Goal: Task Accomplishment & Management: Manage account settings

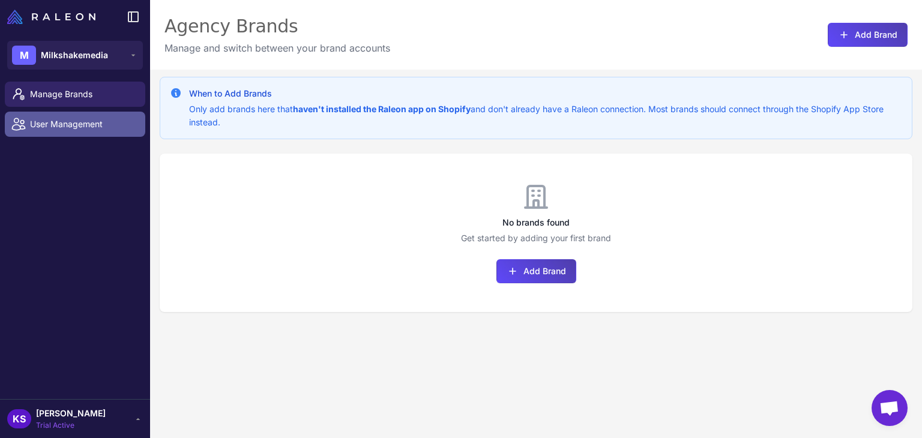
click at [70, 123] on span "User Management" at bounding box center [83, 124] width 106 height 13
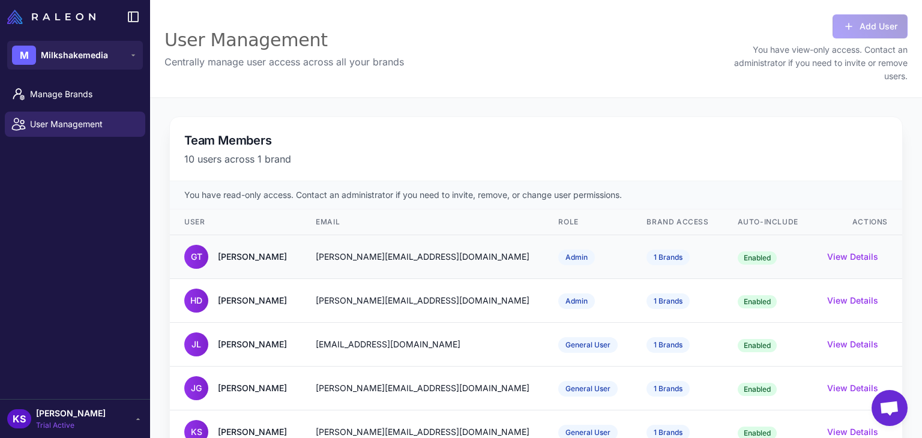
click at [647, 252] on span "1 Brands" at bounding box center [668, 258] width 43 height 16
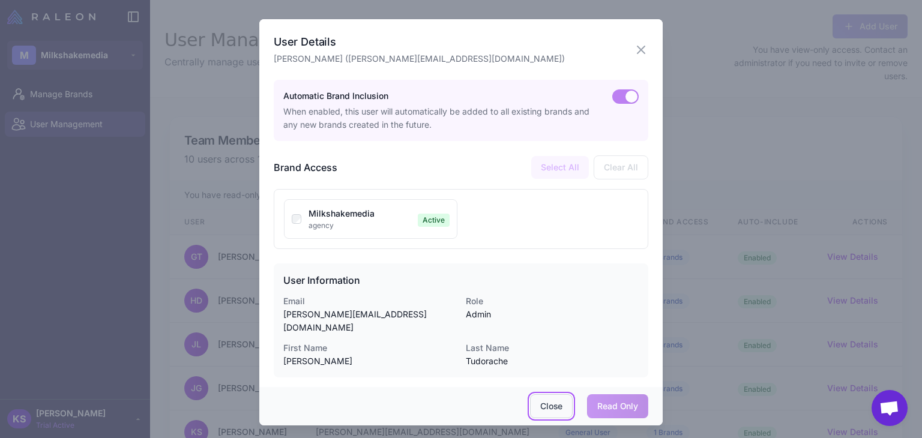
click at [551, 401] on button "Close" at bounding box center [551, 406] width 43 height 24
